Goal: Communication & Community: Answer question/provide support

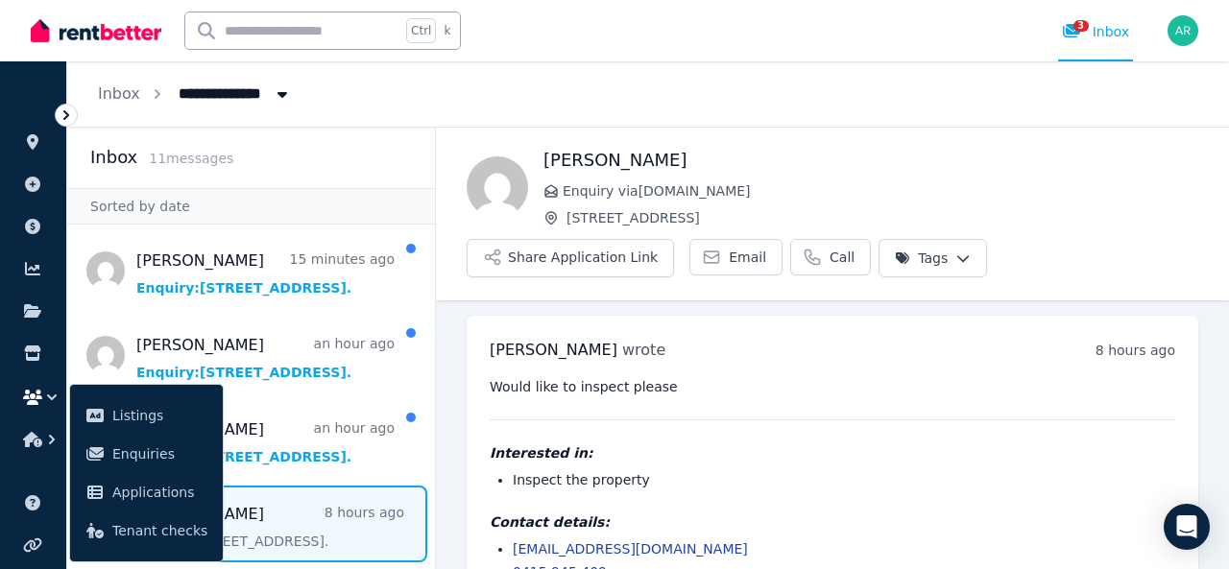
scroll to position [50, 0]
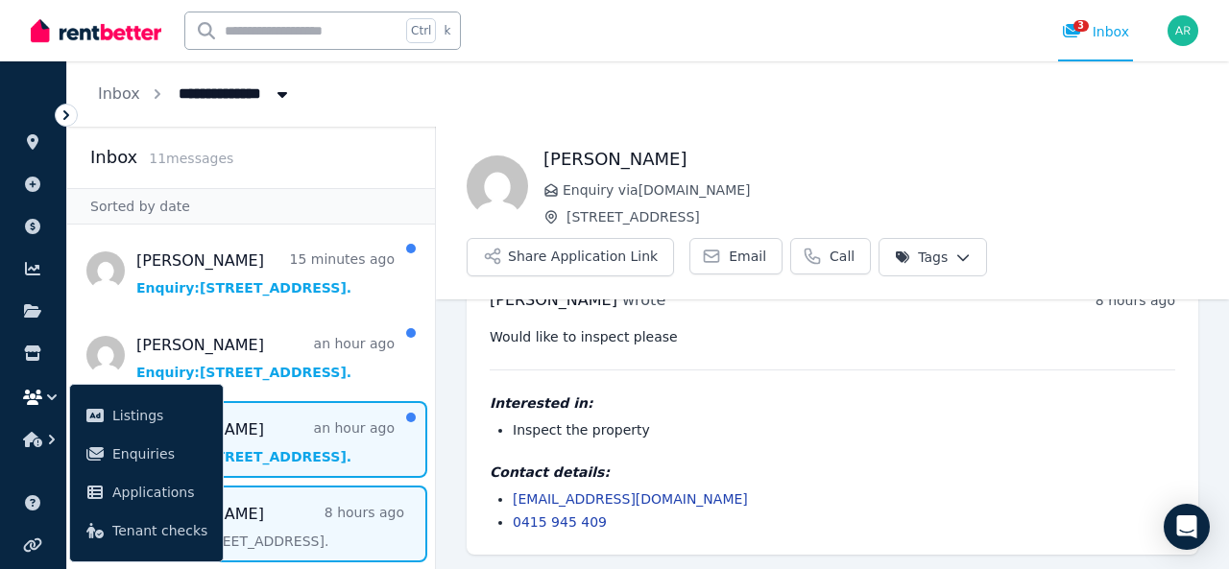
click at [286, 444] on span "Message list" at bounding box center [251, 439] width 368 height 77
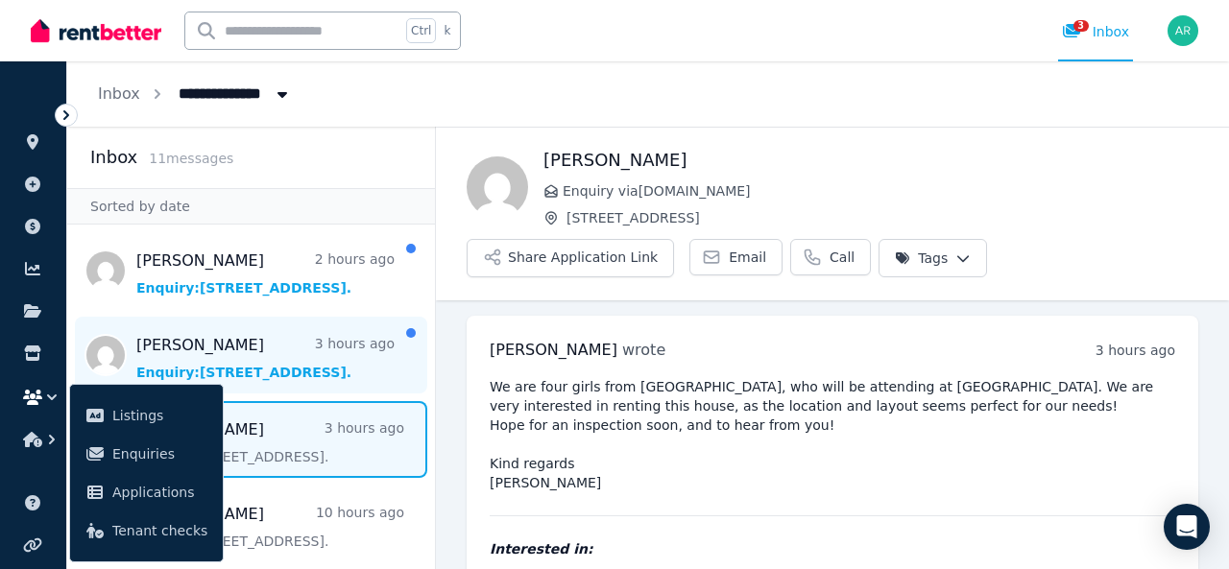
scroll to position [146, 0]
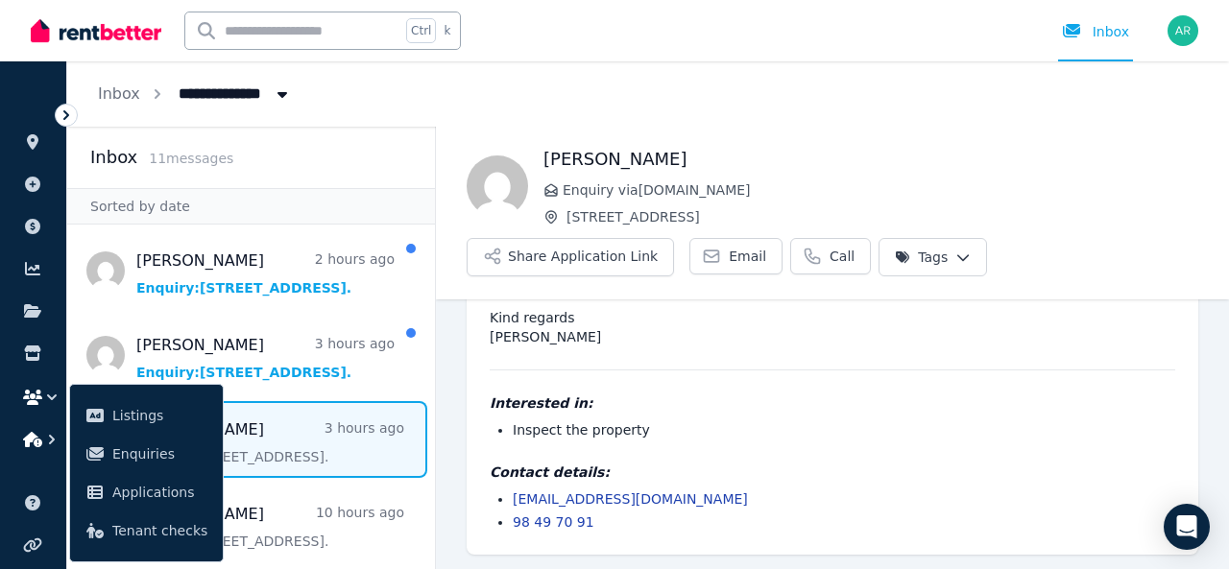
click at [42, 443] on icon "button" at bounding box center [51, 439] width 19 height 19
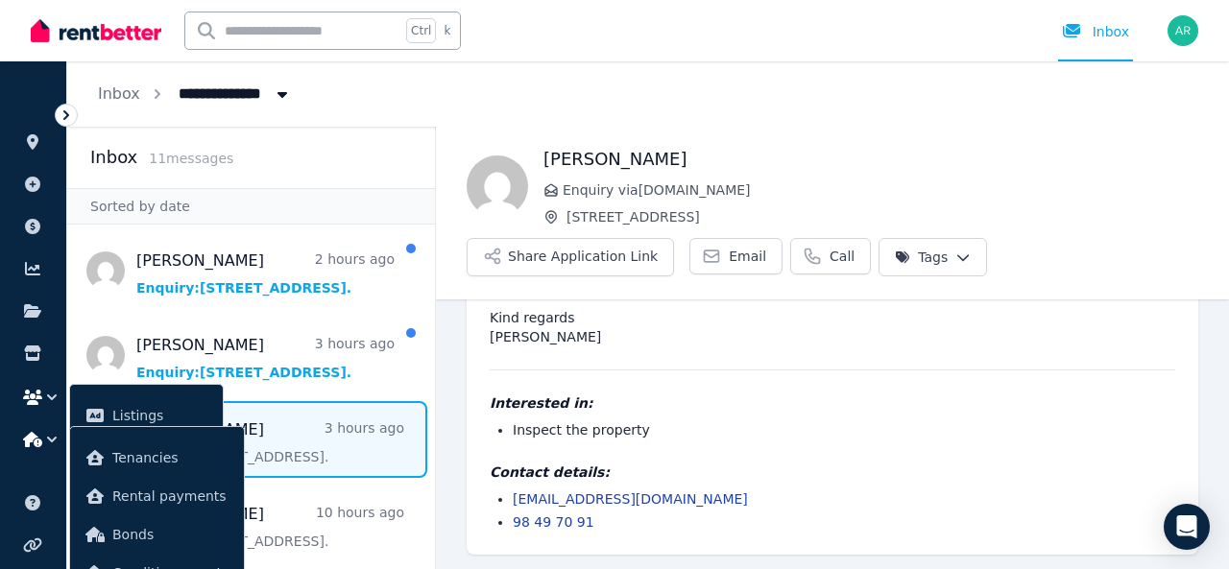
click at [40, 399] on icon "button" at bounding box center [32, 397] width 19 height 15
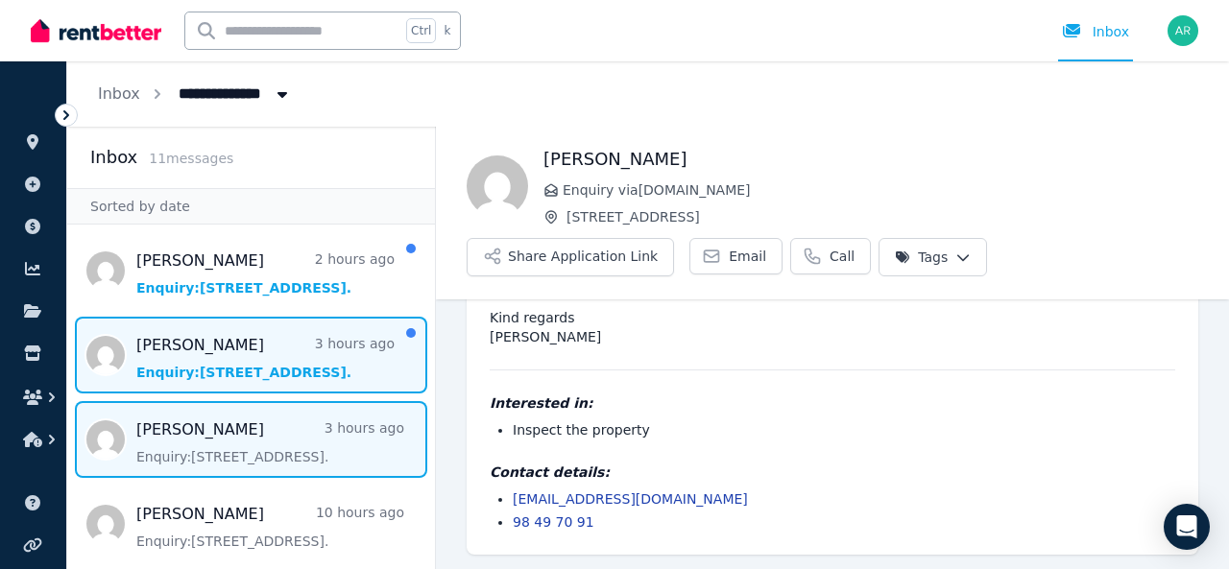
click at [199, 379] on span "Message list" at bounding box center [251, 355] width 368 height 77
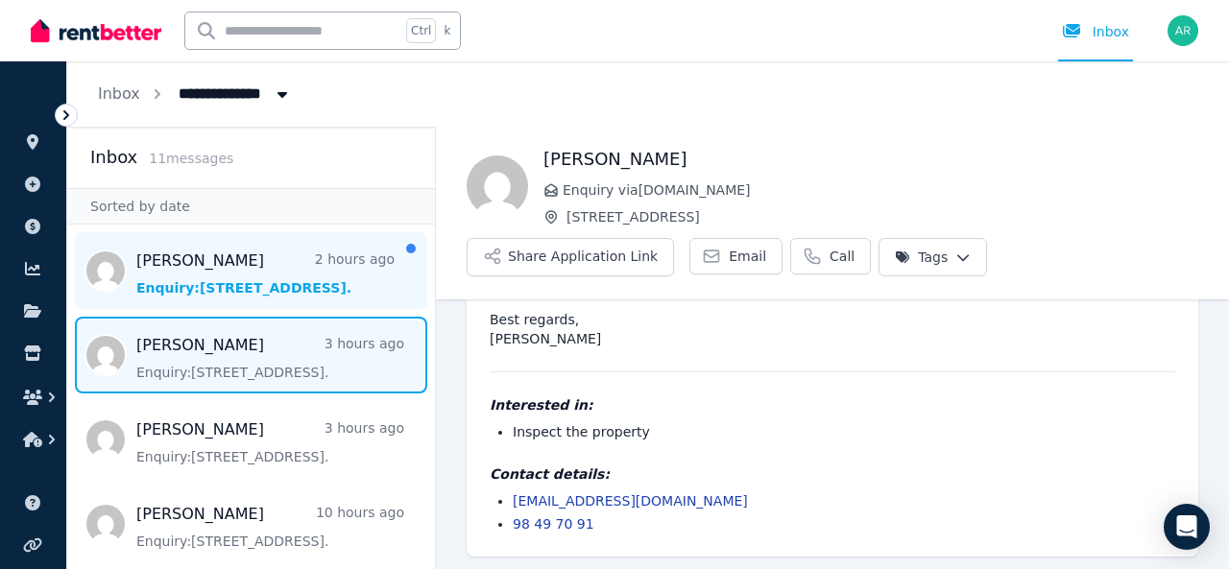
scroll to position [165, 0]
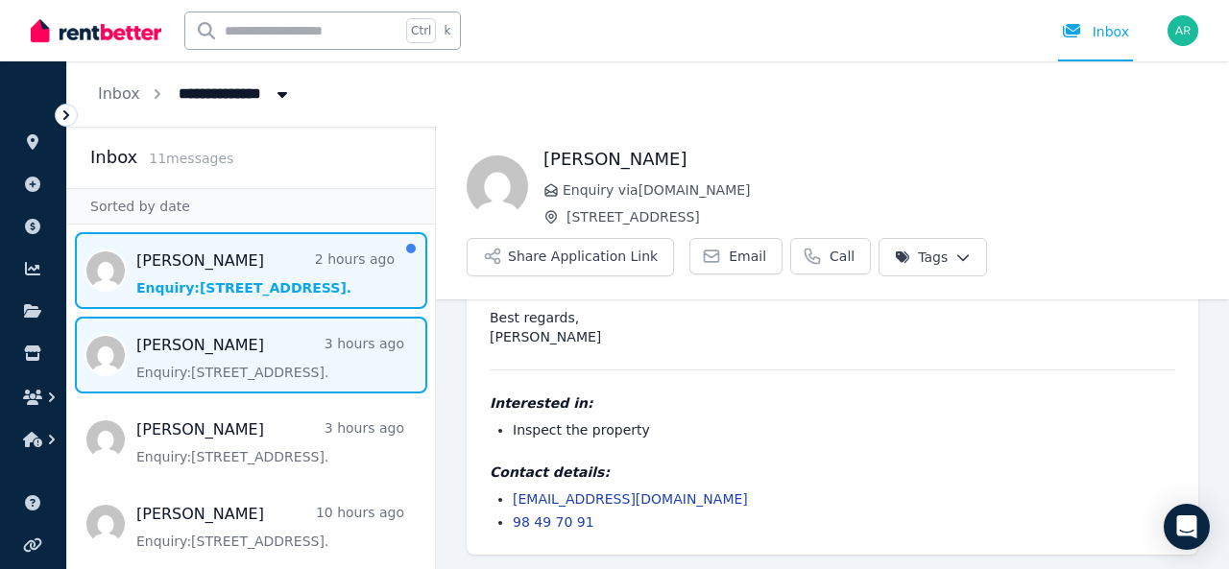
click at [248, 267] on span "Message list" at bounding box center [251, 270] width 368 height 77
